Goal: Information Seeking & Learning: Find specific fact

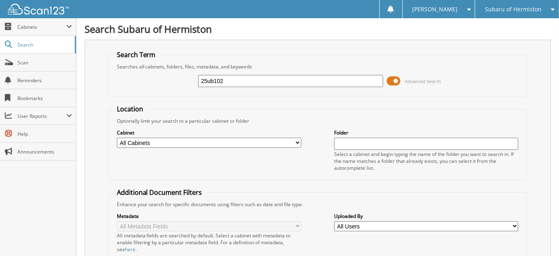
type input "25ub102"
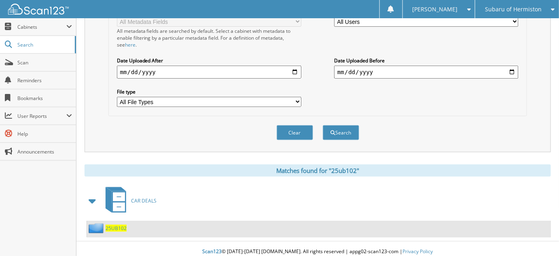
click at [120, 224] on span "25UB102" at bounding box center [116, 227] width 21 height 7
